Goal: Task Accomplishment & Management: Use online tool/utility

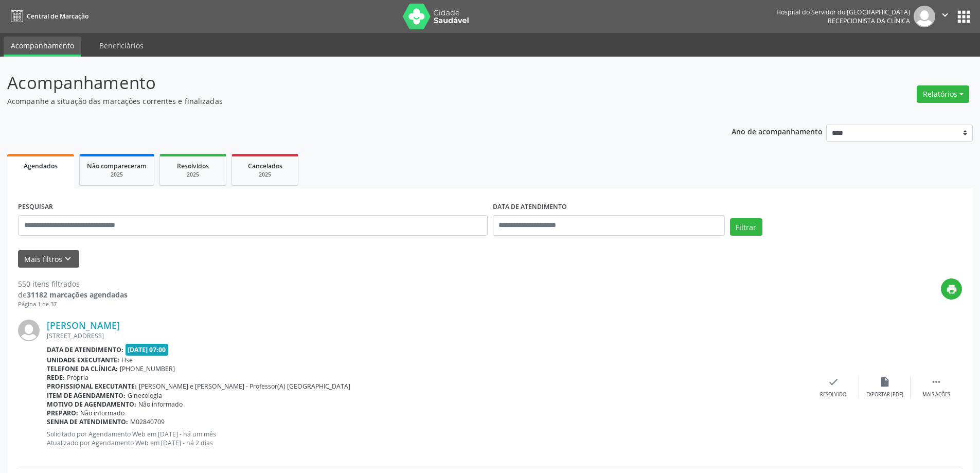
click at [62, 260] on icon "keyboard_arrow_down" at bounding box center [67, 258] width 11 height 11
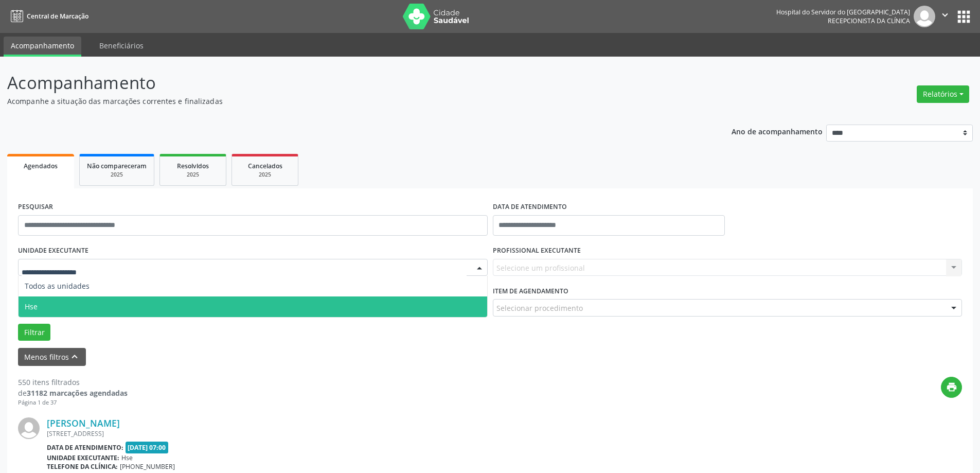
click at [84, 303] on span "Hse" at bounding box center [253, 306] width 469 height 21
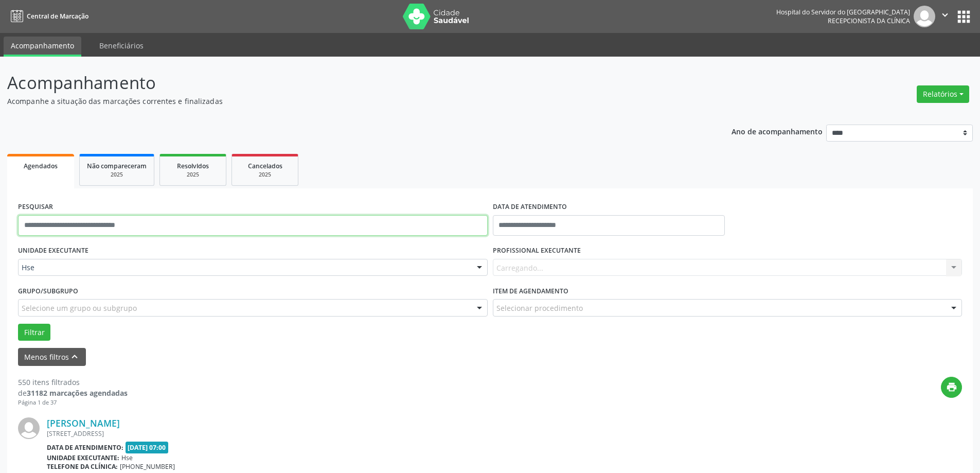
click at [149, 235] on input "text" at bounding box center [253, 225] width 470 height 21
click at [34, 327] on button "Filtrar" at bounding box center [34, 332] width 32 height 17
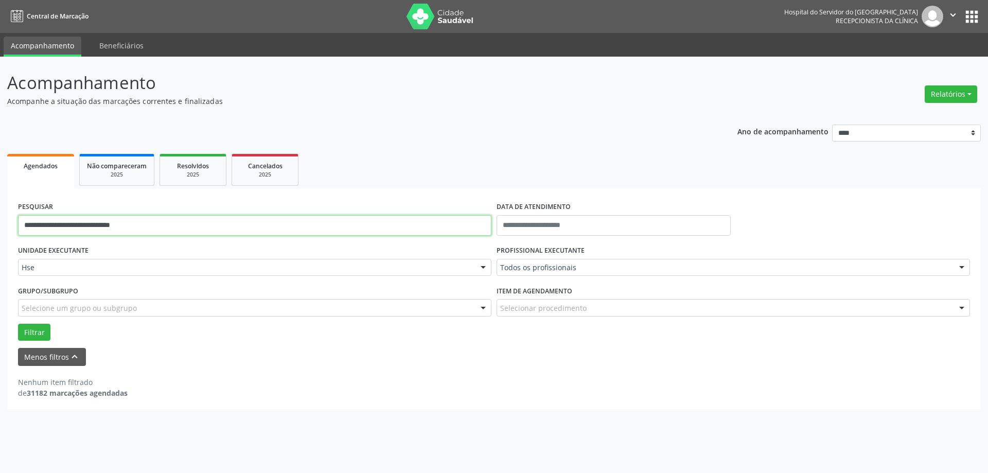
drag, startPoint x: 176, startPoint y: 221, endPoint x: 78, endPoint y: 214, distance: 98.0
click at [78, 214] on div "**********" at bounding box center [254, 221] width 479 height 44
type input "**********"
click at [38, 327] on button "Filtrar" at bounding box center [34, 332] width 32 height 17
click at [30, 331] on button "Filtrar" at bounding box center [34, 332] width 32 height 17
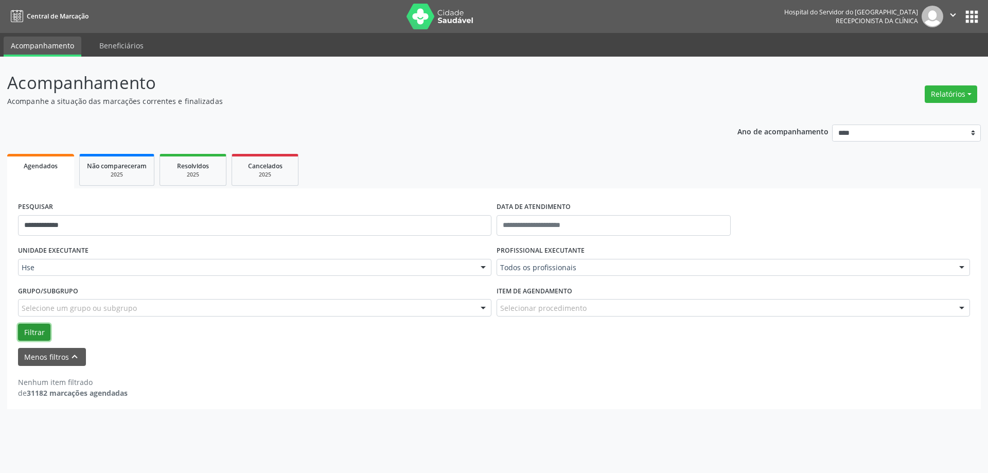
click at [30, 331] on button "Filtrar" at bounding box center [34, 332] width 32 height 17
click at [44, 334] on button "Filtrar" at bounding box center [34, 332] width 32 height 17
click at [41, 332] on button "Filtrar" at bounding box center [34, 332] width 32 height 17
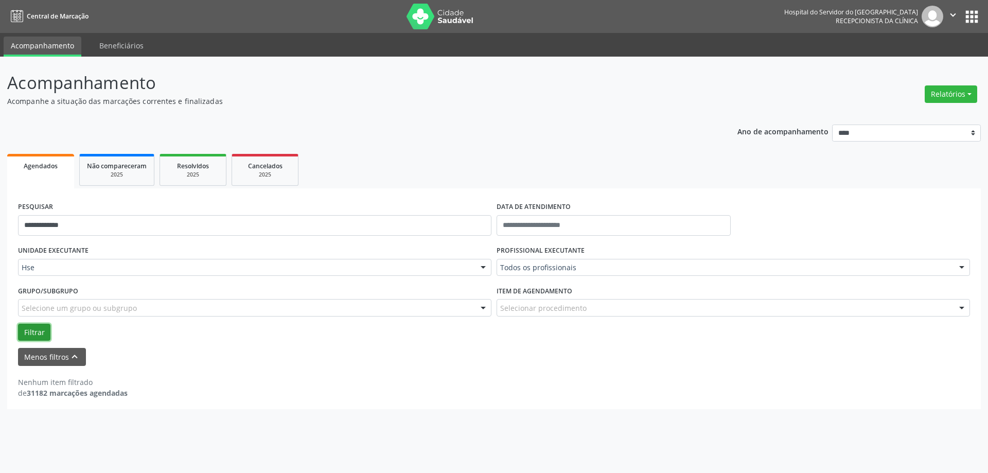
click at [41, 332] on button "Filtrar" at bounding box center [34, 332] width 32 height 17
click at [40, 332] on button "Filtrar" at bounding box center [34, 332] width 32 height 17
click at [32, 330] on button "Filtrar" at bounding box center [34, 332] width 32 height 17
click at [522, 226] on input "text" at bounding box center [614, 225] width 234 height 21
click at [946, 91] on button "Relatórios" at bounding box center [951, 93] width 52 height 17
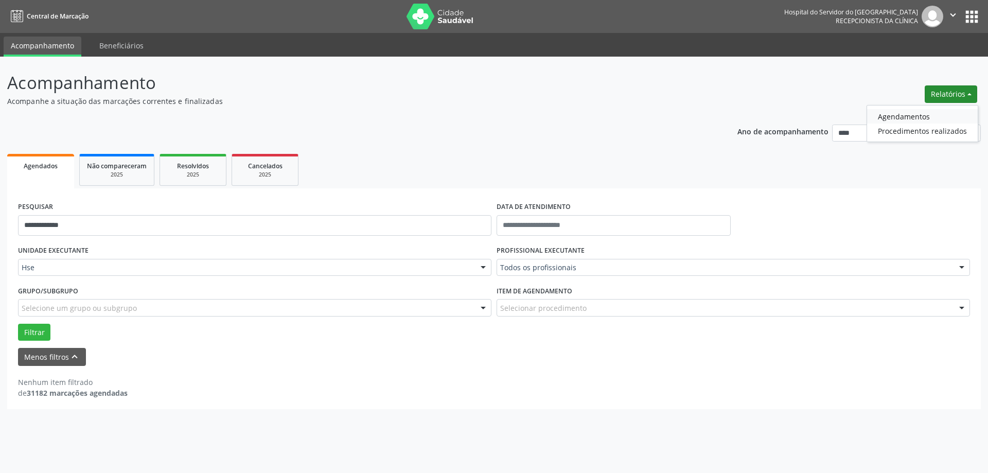
click at [904, 117] on link "Agendamentos" at bounding box center [922, 116] width 111 height 14
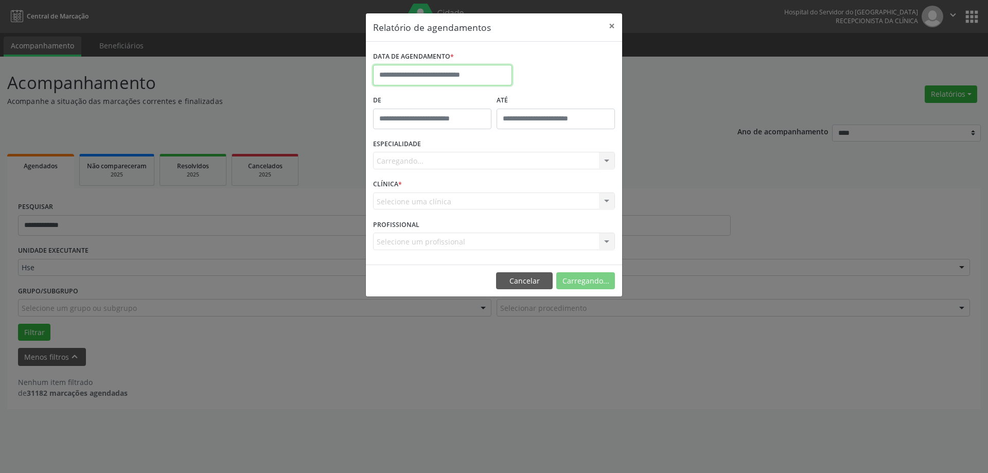
click at [430, 77] on input "text" at bounding box center [442, 75] width 139 height 21
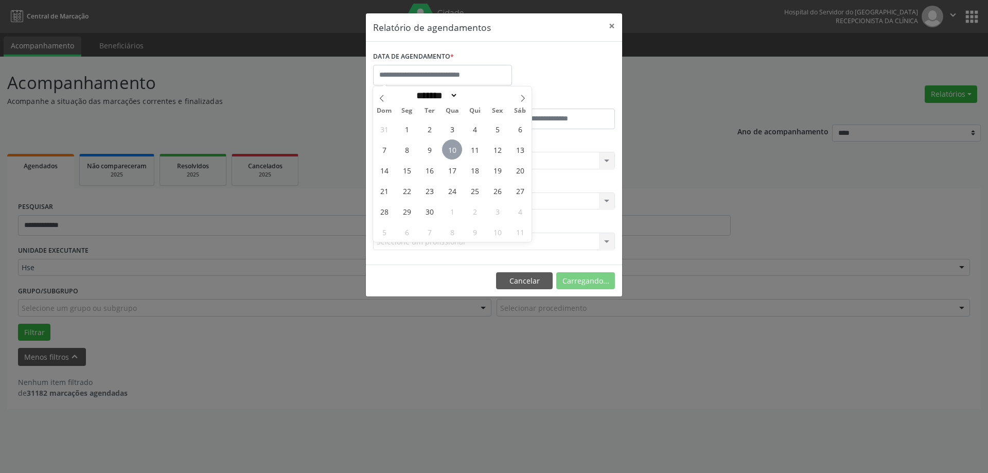
click at [457, 153] on span "10" at bounding box center [452, 149] width 20 height 20
type input "**********"
click at [457, 153] on span "10" at bounding box center [452, 149] width 20 height 20
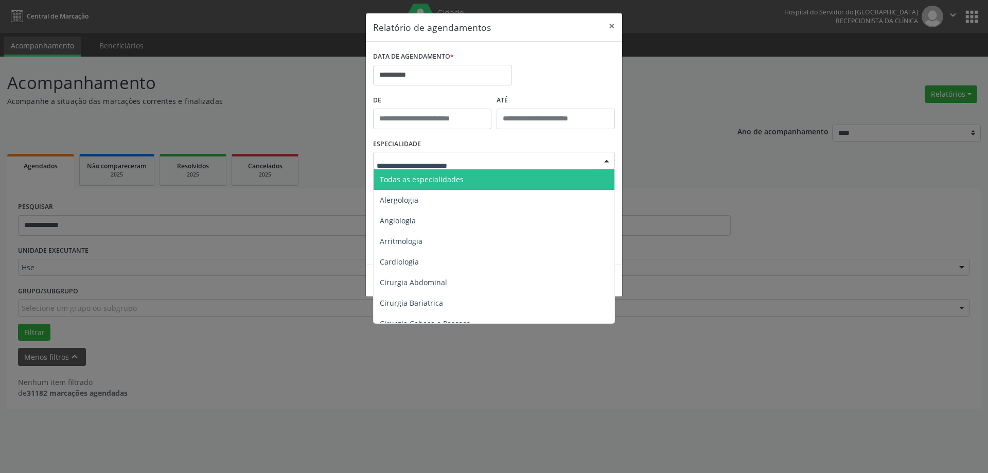
click at [453, 179] on span "Todas as especialidades" at bounding box center [422, 179] width 84 height 10
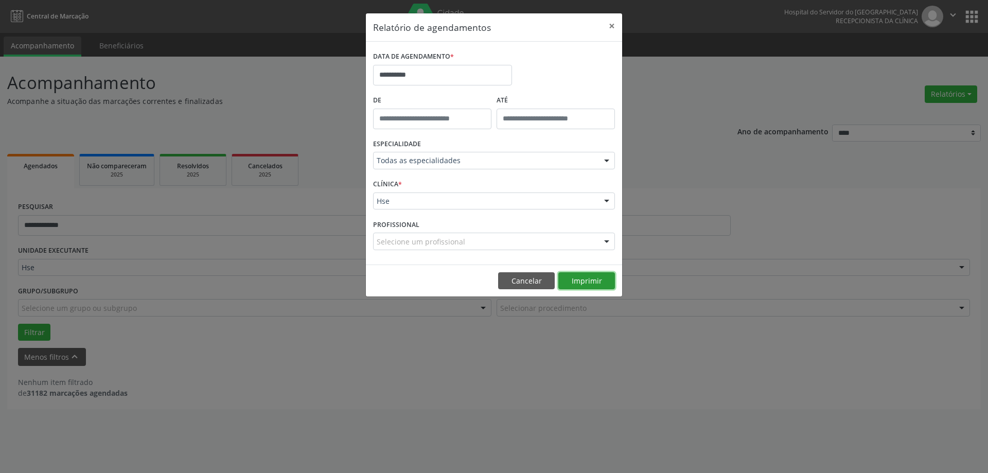
click at [575, 273] on button "Imprimir" at bounding box center [586, 280] width 57 height 17
